Goal: Task Accomplishment & Management: Use online tool/utility

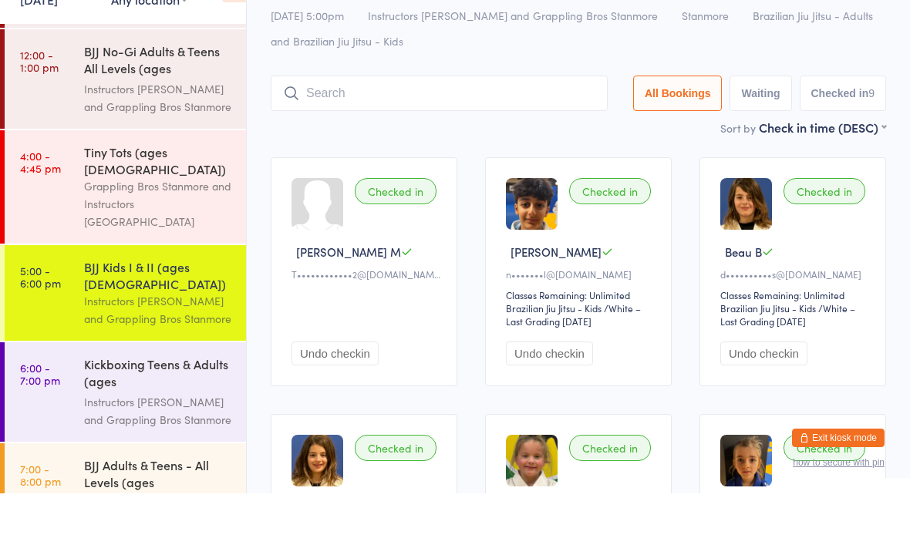
scroll to position [95, 0]
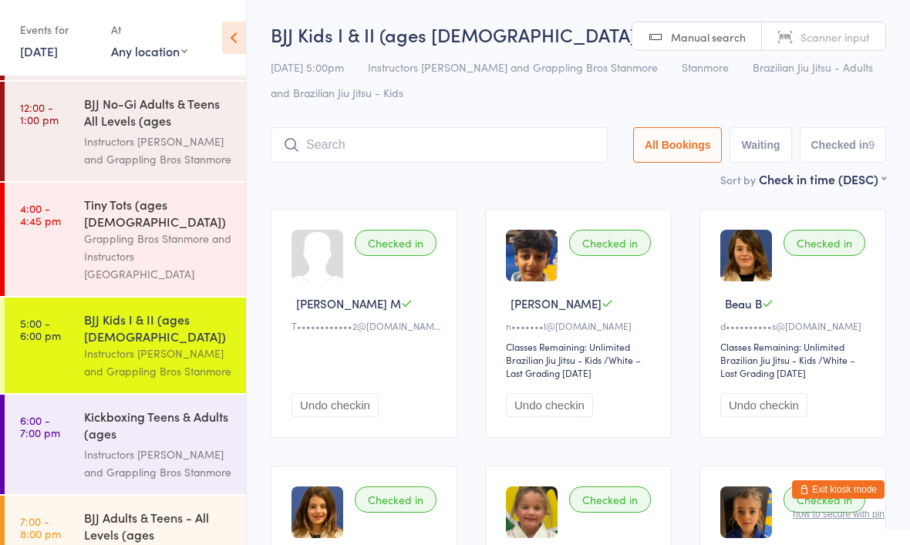
click at [184, 118] on div "BJJ No-Gi Adults & Teens All Levels (ages [DEMOGRAPHIC_DATA]+)" at bounding box center [158, 114] width 149 height 38
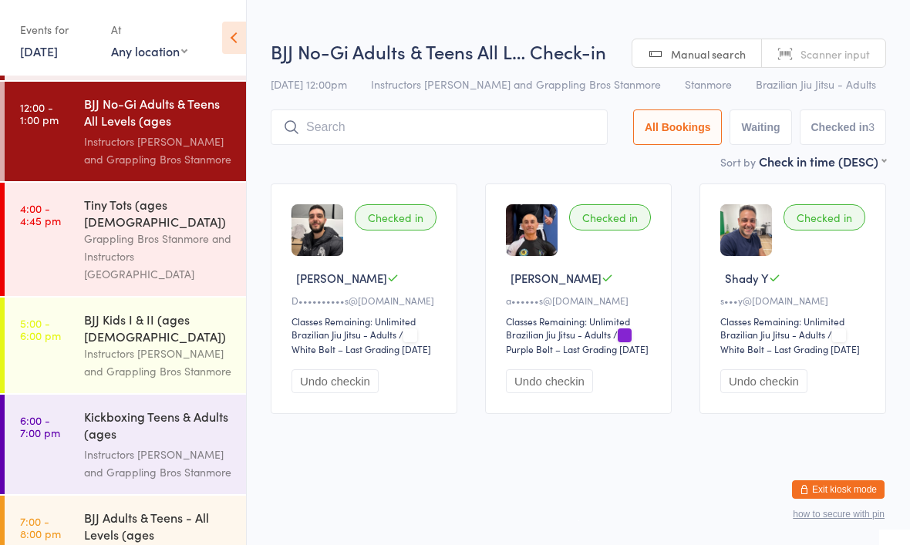
click at [514, 126] on input "search" at bounding box center [439, 126] width 337 height 35
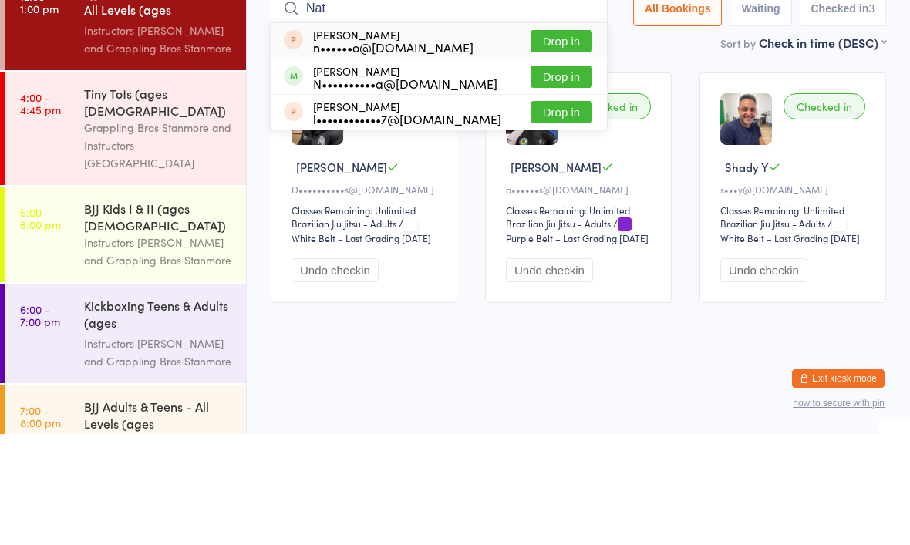
type input "Nat"
click at [558, 177] on button "Drop in" at bounding box center [561, 188] width 62 height 22
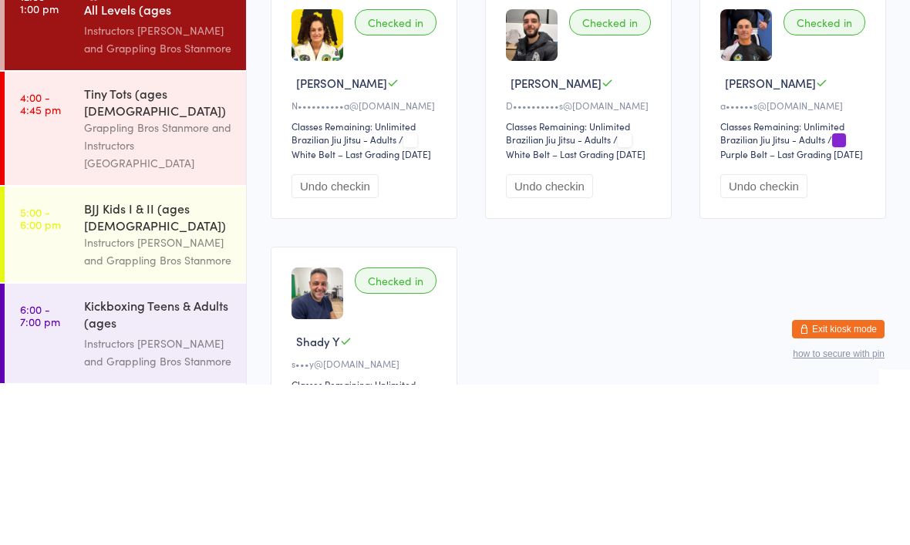
scroll to position [43, 0]
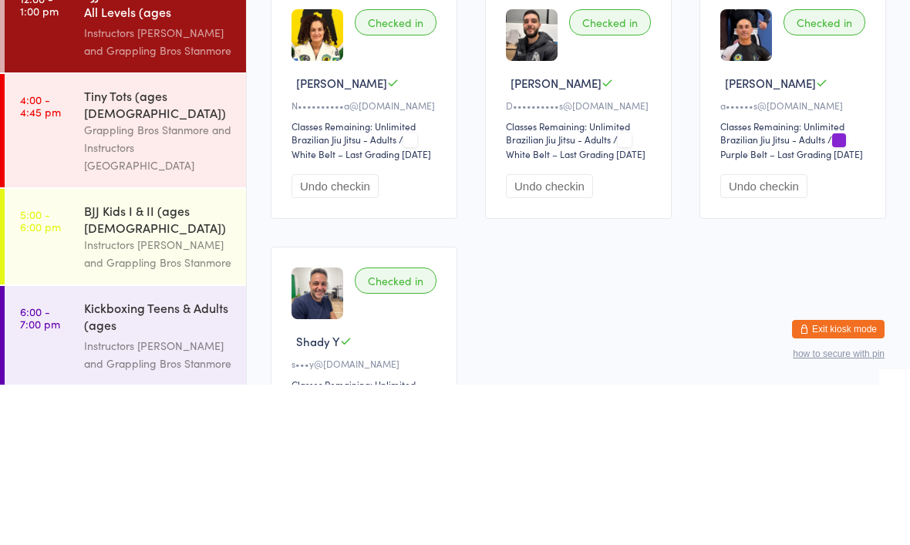
click at [208, 396] on div "Instructors [PERSON_NAME] and Grappling Bros Stanmore" at bounding box center [158, 413] width 149 height 35
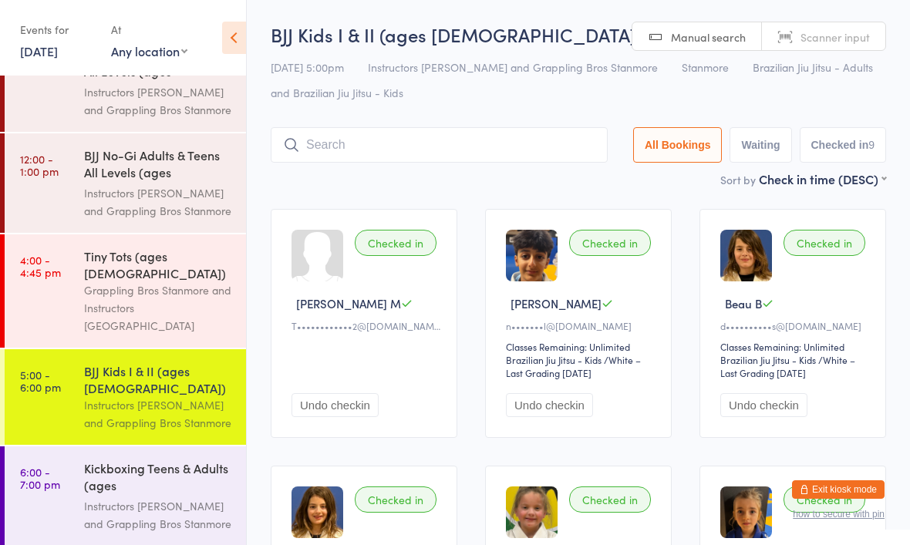
click at [455, 155] on input "search" at bounding box center [439, 144] width 337 height 35
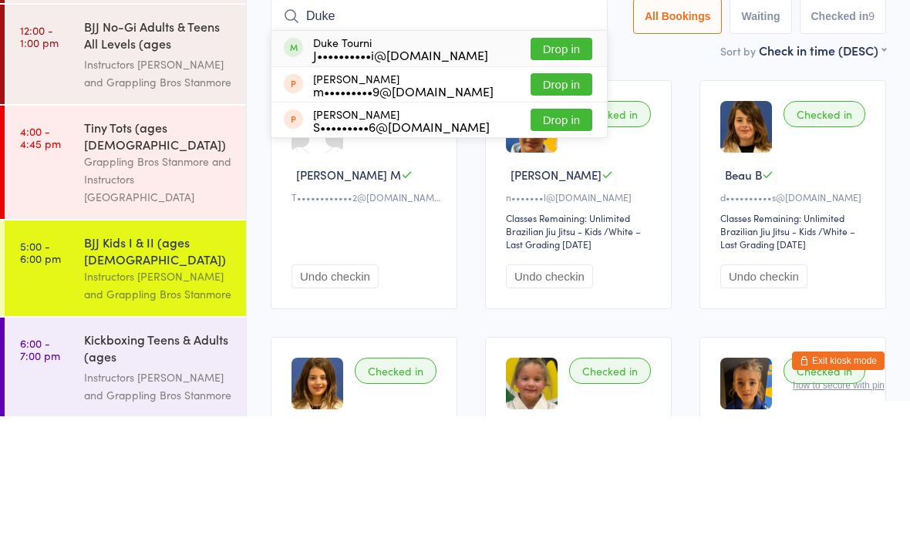
click at [541, 127] on input "Duke" at bounding box center [439, 144] width 337 height 35
type input "Duke"
click at [409, 177] on div "J••••••••••i@[DOMAIN_NAME]" at bounding box center [400, 183] width 175 height 12
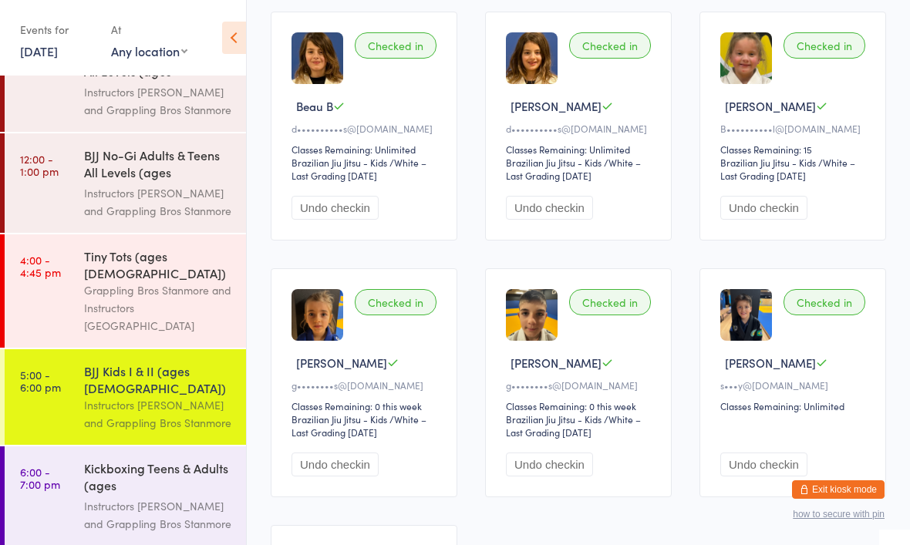
scroll to position [453, 0]
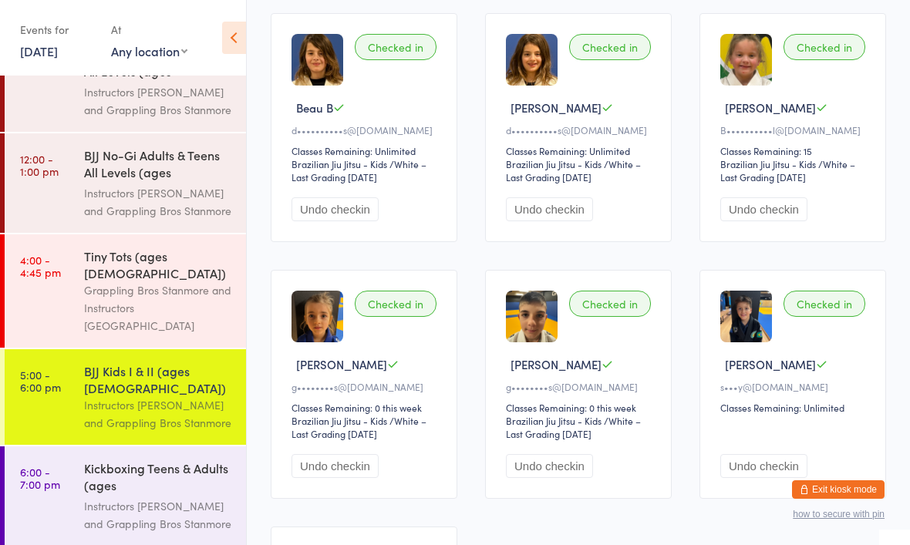
click at [55, 450] on link "6:00 - 7:00 pm Kickboxing Teens & Adults (ages [DEMOGRAPHIC_DATA]+) Instructors…" at bounding box center [125, 495] width 241 height 99
